Goal: Information Seeking & Learning: Check status

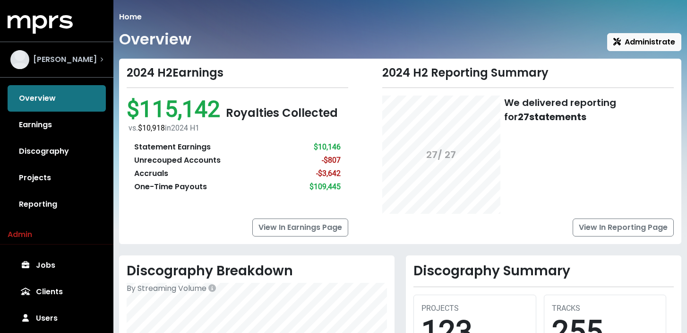
click at [58, 58] on span "[PERSON_NAME]" at bounding box center [65, 59] width 64 height 11
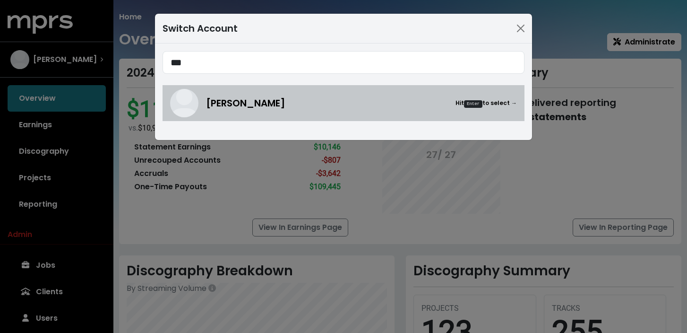
type input "***"
click at [342, 97] on div "[PERSON_NAME] Hit Enter to select →" at bounding box center [361, 103] width 311 height 14
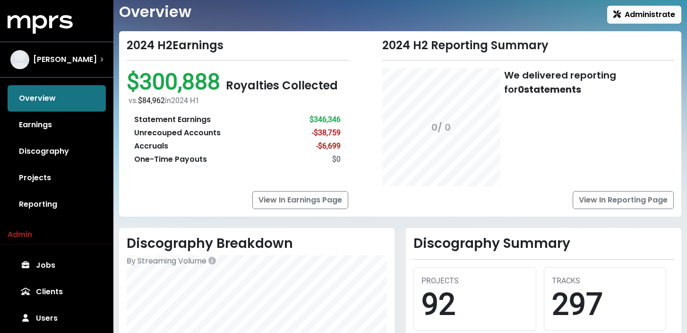
scroll to position [26, 0]
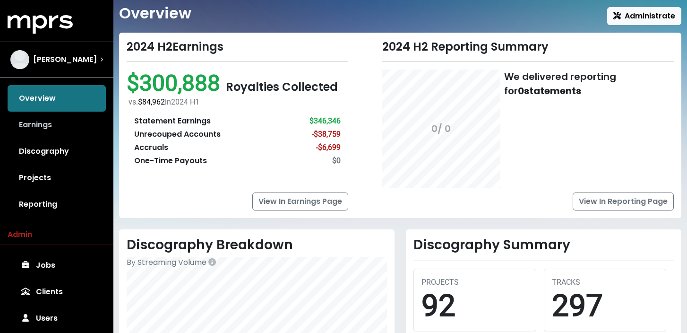
click at [53, 121] on link "Earnings" at bounding box center [57, 125] width 98 height 26
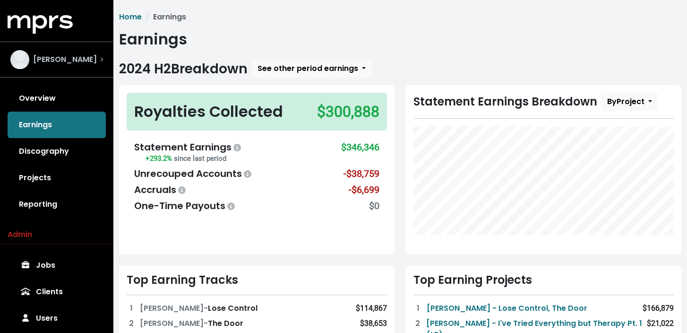
click at [81, 58] on span "[PERSON_NAME]" at bounding box center [65, 59] width 64 height 11
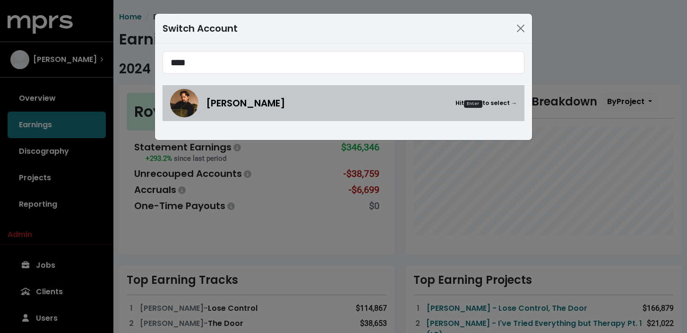
type input "****"
click at [274, 105] on div "[PERSON_NAME] Hit Enter to select →" at bounding box center [361, 103] width 311 height 14
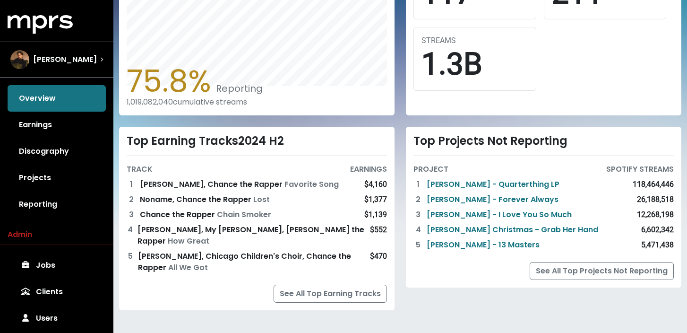
scroll to position [338, 0]
click at [74, 151] on link "Discography" at bounding box center [57, 151] width 98 height 26
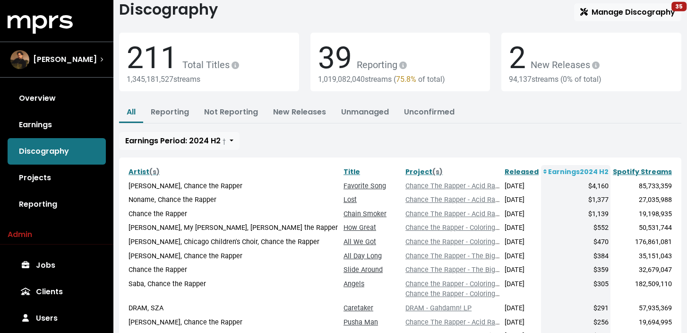
scroll to position [31, 0]
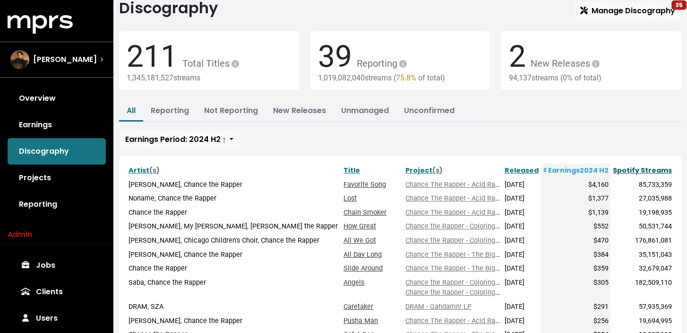
click at [641, 167] on link "Spotify Streams" at bounding box center [642, 169] width 59 height 9
